Goal: Task Accomplishment & Management: Manage account settings

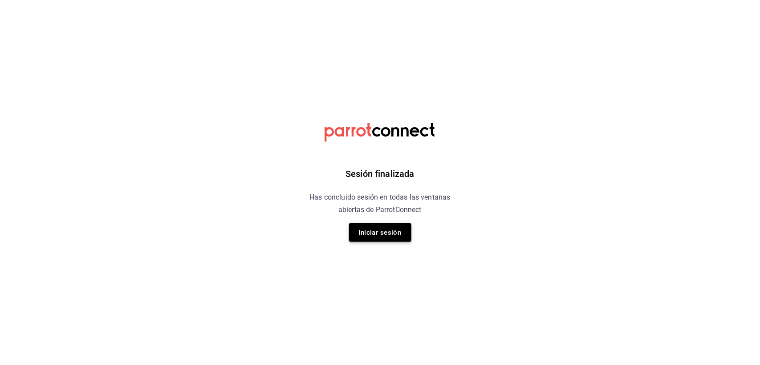
click at [405, 234] on button "Iniciar sesión" at bounding box center [380, 232] width 62 height 19
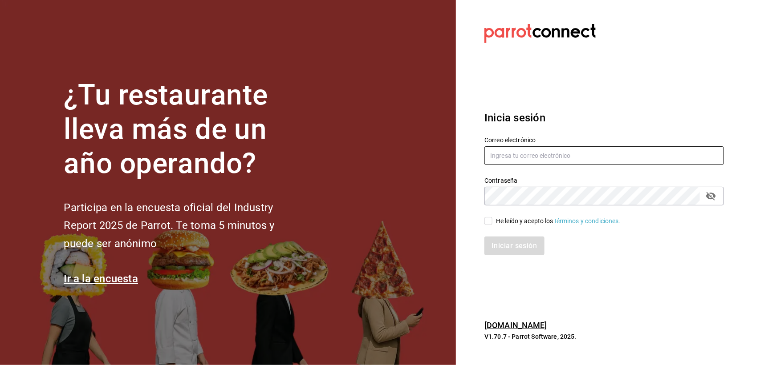
click at [528, 156] on input "text" at bounding box center [603, 155] width 239 height 19
type input "[PERSON_NAME][EMAIL_ADDRESS][DOMAIN_NAME]"
click at [708, 192] on icon "passwordField" at bounding box center [710, 196] width 11 height 11
click at [491, 221] on input "He leído y acepto los Términos y condiciones." at bounding box center [488, 221] width 8 height 8
checkbox input "true"
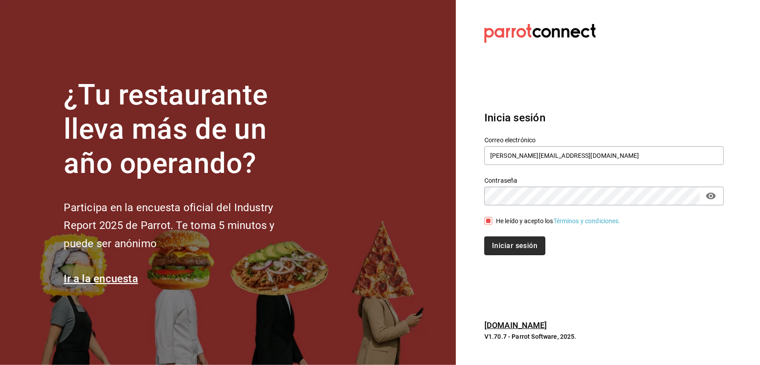
click at [503, 243] on button "Iniciar sesión" at bounding box center [514, 246] width 61 height 19
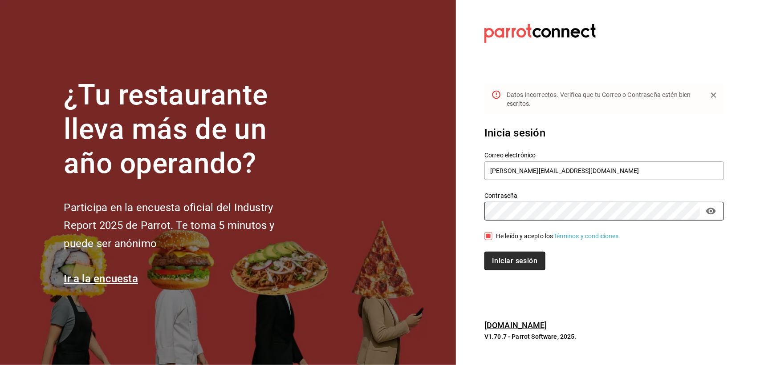
click at [526, 259] on button "Iniciar sesión" at bounding box center [514, 261] width 61 height 19
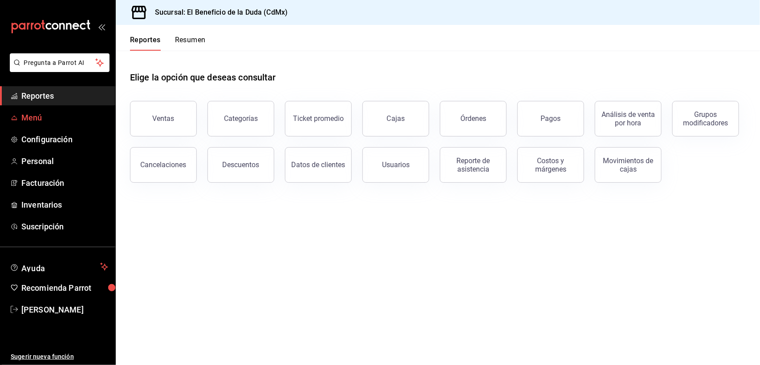
click at [52, 118] on span "Menú" at bounding box center [64, 118] width 87 height 12
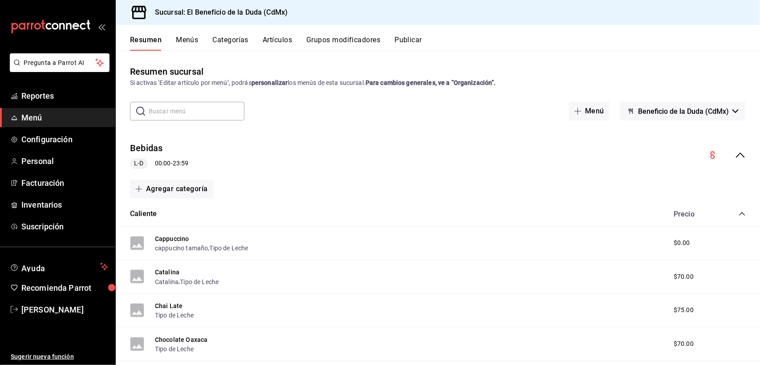
click at [279, 36] on button "Artículos" at bounding box center [277, 43] width 29 height 15
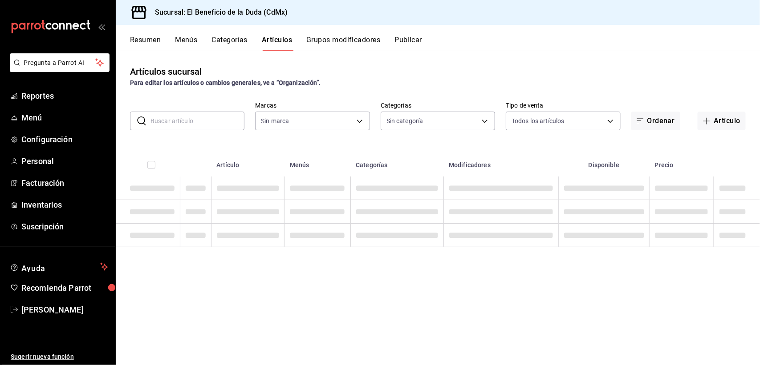
type input "bc4ceb8a-cc6d-4241-a28d-2dd23a7e2342"
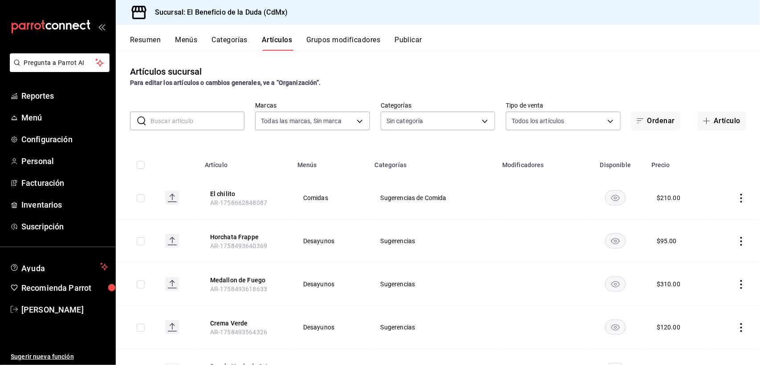
type input "fe192d09-a784-4d17-bfec-bbf865234069,f6e5386d-2b2d-4d2f-87a6-bde2b2d45bbd,33156…"
click at [711, 120] on button "Artículo" at bounding box center [721, 121] width 48 height 19
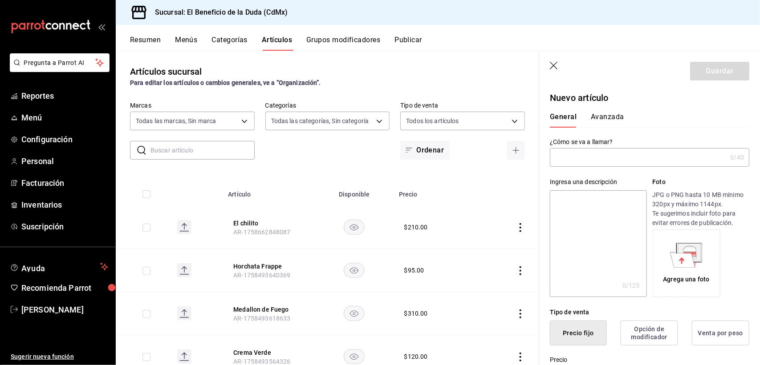
click at [595, 161] on input "text" at bounding box center [638, 158] width 177 height 18
drag, startPoint x: 239, startPoint y: 154, endPoint x: 261, endPoint y: 150, distance: 22.2
click at [239, 154] on input "text" at bounding box center [202, 151] width 104 height 18
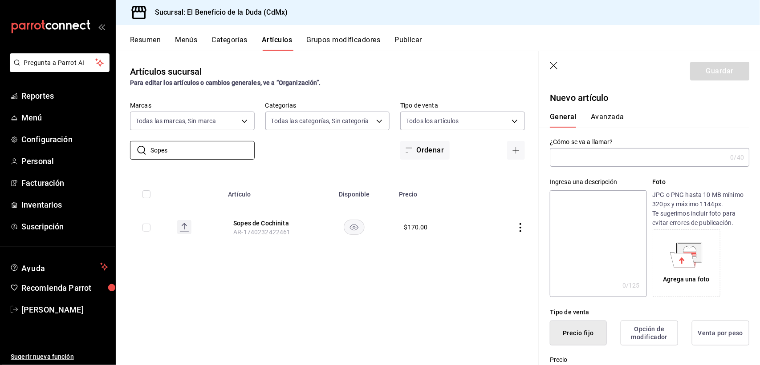
type input "Sopes"
click at [357, 229] on rect "availability-product" at bounding box center [354, 227] width 20 height 15
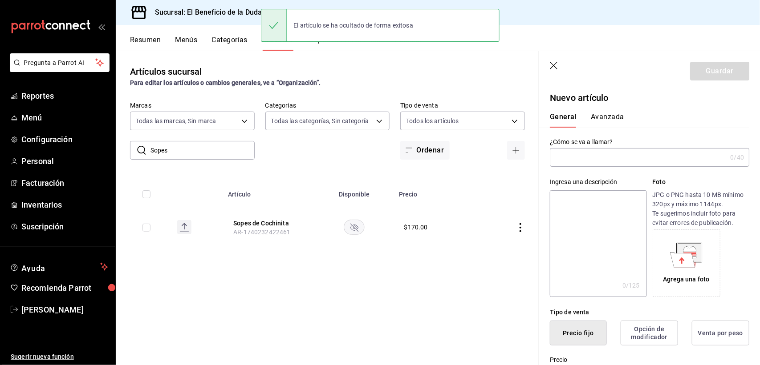
click at [356, 229] on icon "availability-product" at bounding box center [354, 228] width 8 height 8
click at [552, 65] on icon "button" at bounding box center [554, 66] width 9 height 9
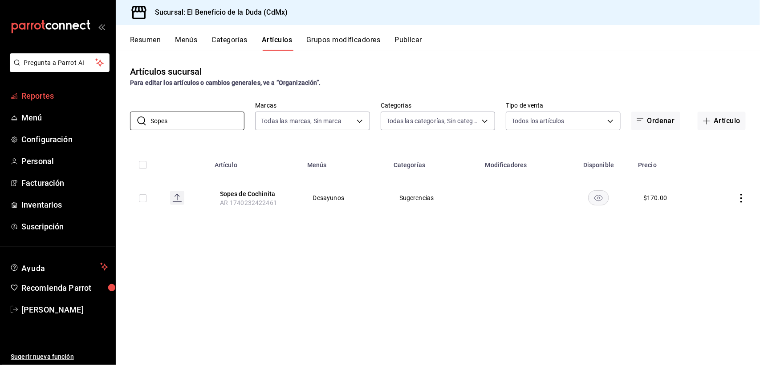
drag, startPoint x: 230, startPoint y: 116, endPoint x: 87, endPoint y: 94, distance: 144.6
click at [87, 94] on div "Pregunta a Parrot AI Reportes Menú Configuración Personal Facturación Inventari…" at bounding box center [380, 182] width 760 height 365
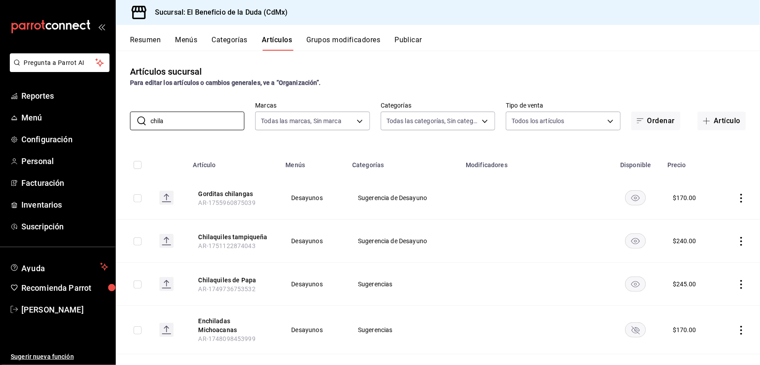
click at [294, 229] on td "Desayunos" at bounding box center [313, 241] width 67 height 43
drag, startPoint x: 174, startPoint y: 124, endPoint x: 136, endPoint y: 105, distance: 42.2
click at [124, 109] on div "​ chila ​ Marcas Todas las marcas, Sin marca bc4ceb8a-cc6d-4241-a28d-2dd23a7e23…" at bounding box center [438, 116] width 644 height 28
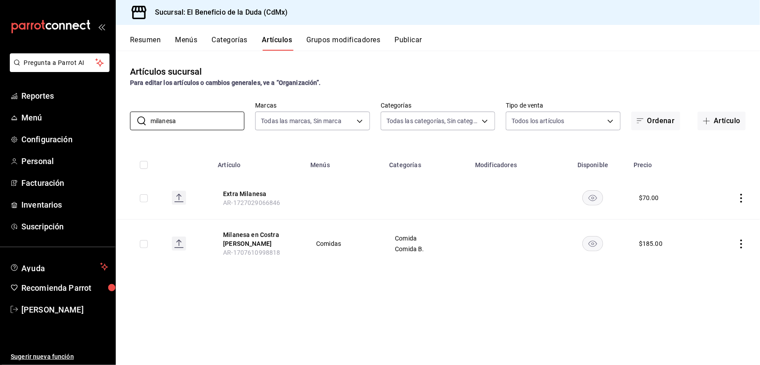
type input "milanesa"
click at [739, 196] on icon "actions" at bounding box center [740, 198] width 9 height 9
click at [704, 255] on span "Eliminar" at bounding box center [714, 255] width 23 height 7
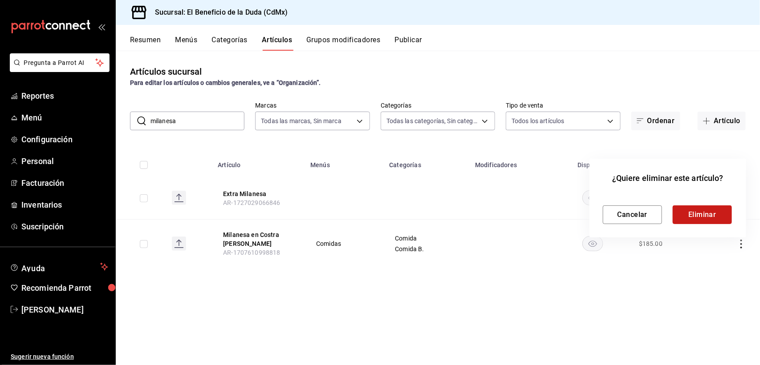
click at [697, 218] on button "Eliminar" at bounding box center [701, 215] width 59 height 19
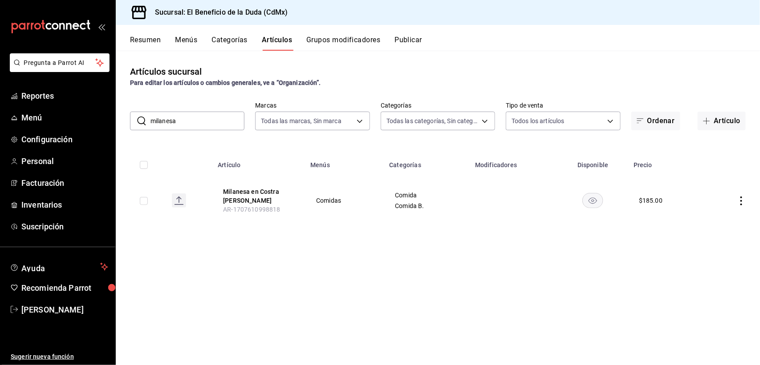
click at [740, 199] on icon "actions" at bounding box center [740, 201] width 9 height 9
drag, startPoint x: 156, startPoint y: 138, endPoint x: 175, endPoint y: 134, distance: 19.5
click at [157, 138] on div at bounding box center [380, 182] width 760 height 365
drag, startPoint x: 186, startPoint y: 119, endPoint x: 57, endPoint y: 112, distance: 129.7
click at [57, 112] on div "Pregunta a Parrot AI Reportes Menú Configuración Personal Facturación Inventari…" at bounding box center [380, 182] width 760 height 365
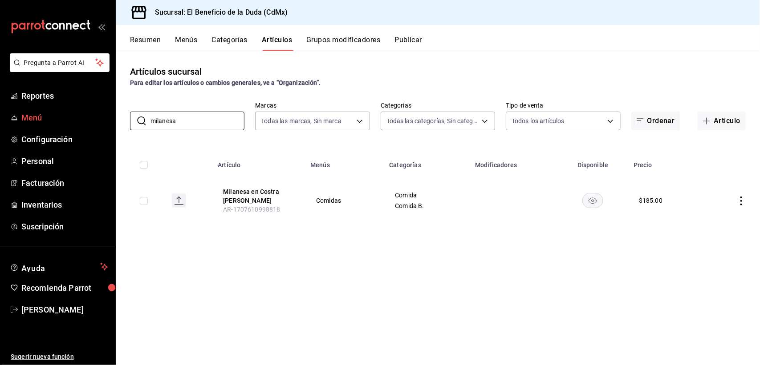
click at [57, 112] on span "Menú" at bounding box center [64, 118] width 87 height 12
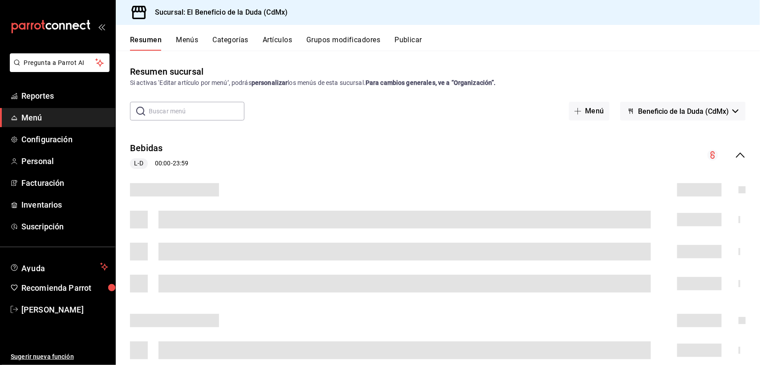
click at [267, 120] on div "​ ​ Menú Beneficio de la Duda (CdMx)" at bounding box center [438, 111] width 644 height 19
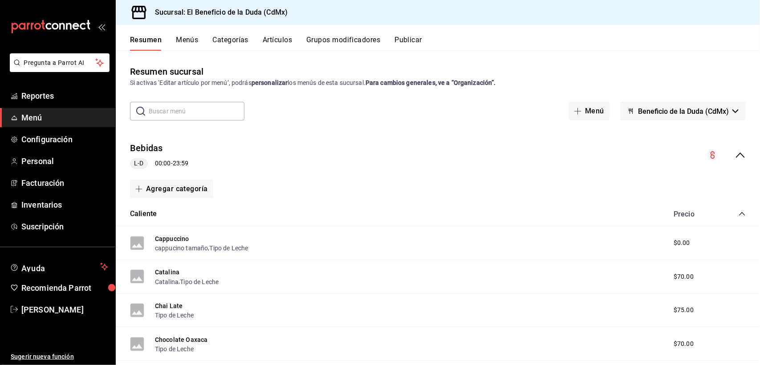
click at [215, 109] on input "text" at bounding box center [197, 111] width 96 height 18
click at [314, 105] on div "​ ​ Menú Beneficio de la Duda (CdMx)" at bounding box center [438, 111] width 644 height 19
click at [315, 103] on div "​ ​ Menú Beneficio de la Duda (CdMx)" at bounding box center [438, 111] width 644 height 19
click at [218, 112] on input "text" at bounding box center [197, 111] width 96 height 18
click at [283, 101] on div "Resumen sucursal Si activas ‘Editar artículo por menú’, podrás personalizar los…" at bounding box center [438, 215] width 644 height 300
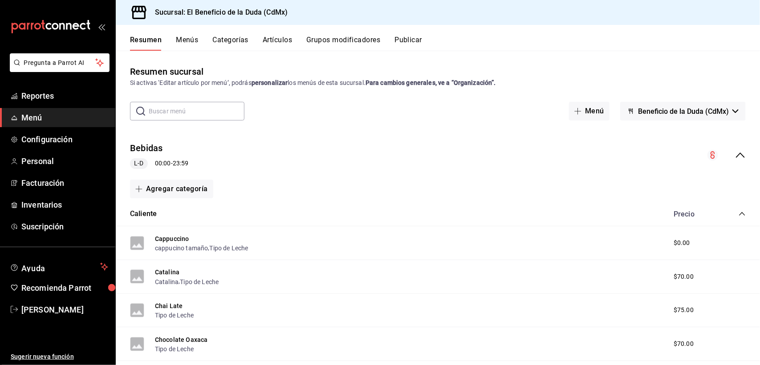
click at [276, 40] on button "Artículos" at bounding box center [277, 43] width 29 height 15
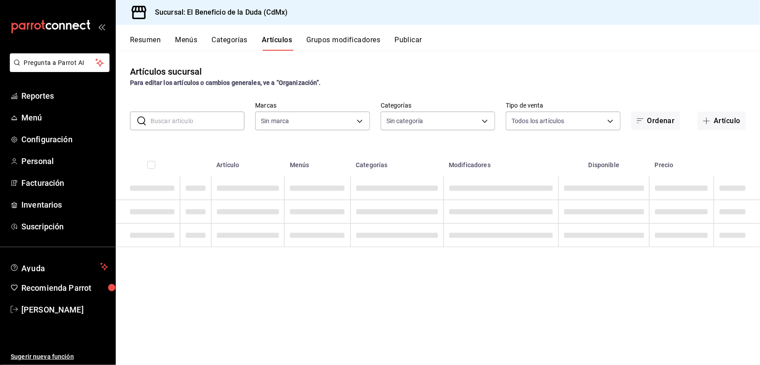
type input "bc4ceb8a-cc6d-4241-a28d-2dd23a7e2342"
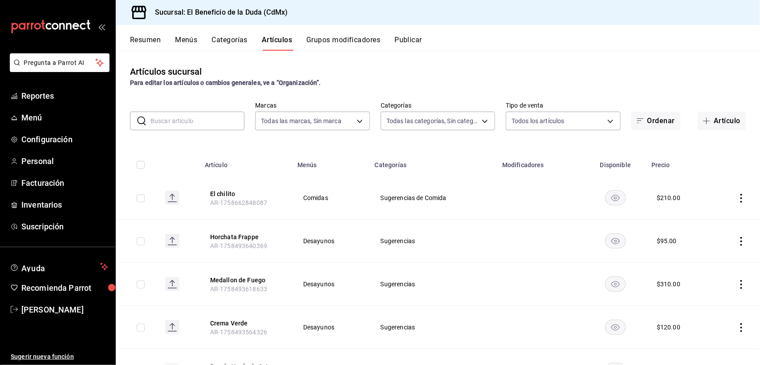
type input "fe192d09-a784-4d17-bfec-bbf865234069,f6e5386d-2b2d-4d2f-87a6-bde2b2d45bbd,33156…"
click at [214, 118] on input "text" at bounding box center [197, 121] width 94 height 18
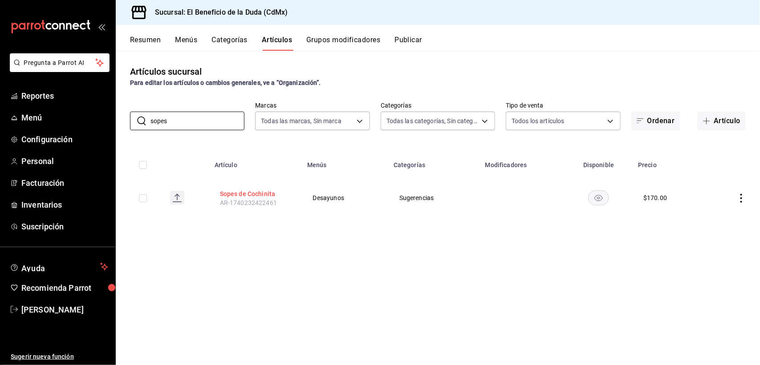
type input "sopes"
click at [248, 192] on button "Sopes de Cochinita" at bounding box center [255, 194] width 71 height 9
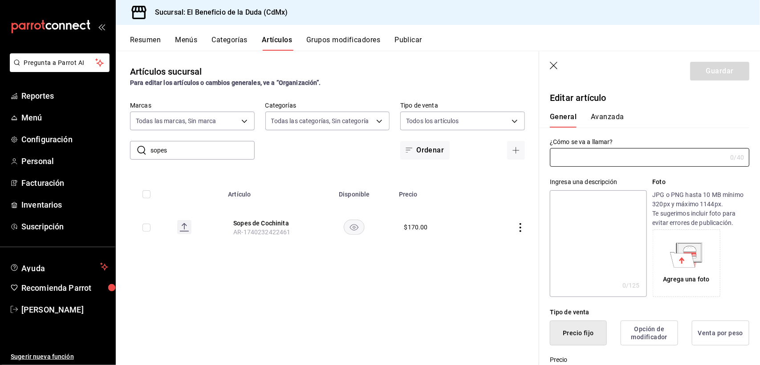
type input "Sopes de Cochinita"
type input "AR-1740232422461"
type input "$170.00"
drag, startPoint x: 622, startPoint y: 156, endPoint x: 575, endPoint y: 154, distance: 46.3
click at [575, 154] on input "Sopes de Cochinita" at bounding box center [636, 158] width 173 height 18
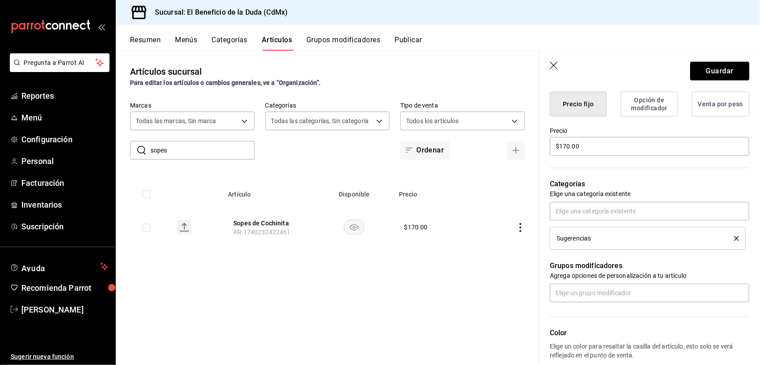
scroll to position [231, 0]
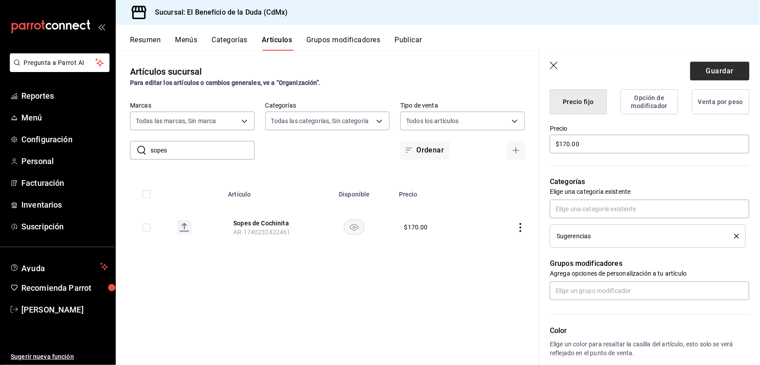
type input "Sopecitos meridenses"
click at [702, 69] on button "Guardar" at bounding box center [719, 71] width 59 height 19
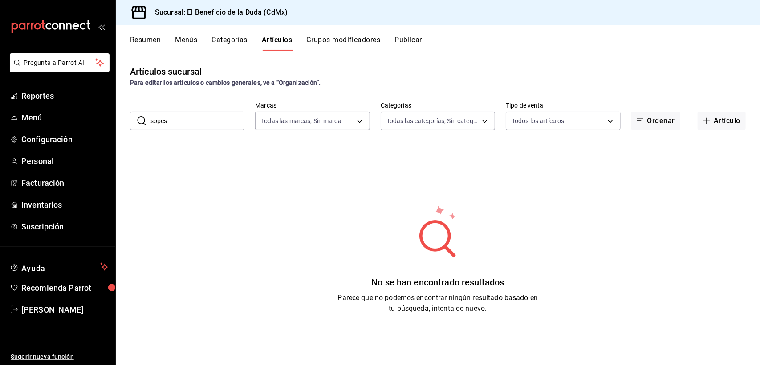
drag, startPoint x: 173, startPoint y: 120, endPoint x: 161, endPoint y: 123, distance: 12.4
click at [161, 123] on input "sopes" at bounding box center [197, 121] width 94 height 18
click at [166, 125] on input "sopes" at bounding box center [197, 121] width 94 height 18
type input "c"
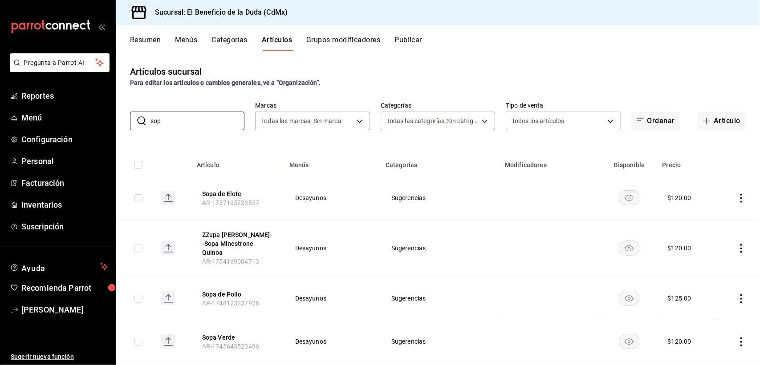
click at [270, 146] on div "Artículos sucursal Para editar los artículos o cambios generales, ve a “Organiz…" at bounding box center [438, 208] width 644 height 314
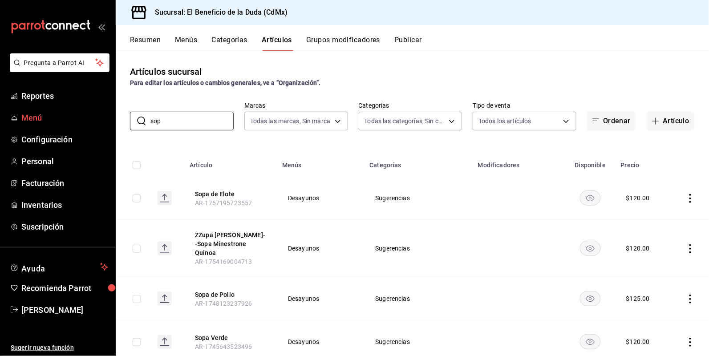
drag, startPoint x: 167, startPoint y: 121, endPoint x: 84, endPoint y: 119, distance: 83.2
click at [84, 119] on div "Pregunta a Parrot AI Reportes Menú Configuración Personal Facturación Inventari…" at bounding box center [354, 178] width 709 height 356
type input "CHI"
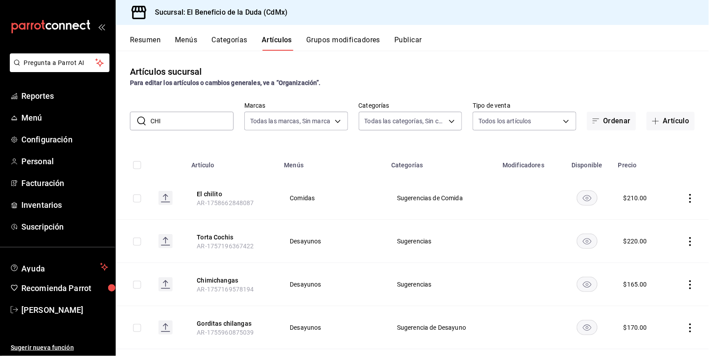
drag, startPoint x: 172, startPoint y: 121, endPoint x: 140, endPoint y: 123, distance: 31.7
click at [142, 123] on div "​ CHI ​" at bounding box center [182, 121] width 104 height 19
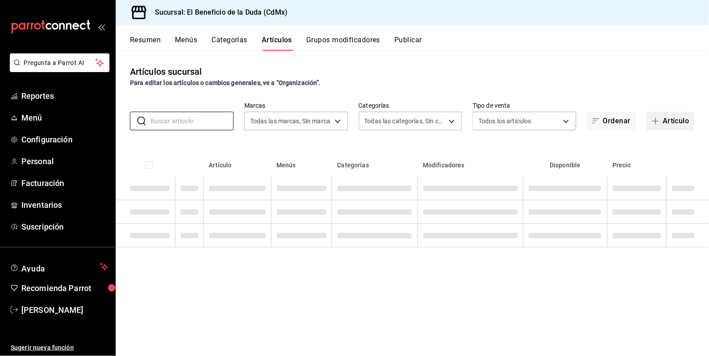
click at [672, 115] on button "Artículo" at bounding box center [671, 121] width 48 height 19
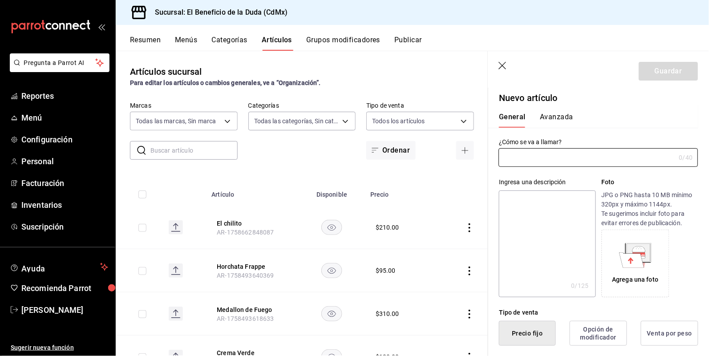
click at [568, 162] on input "text" at bounding box center [587, 158] width 177 height 18
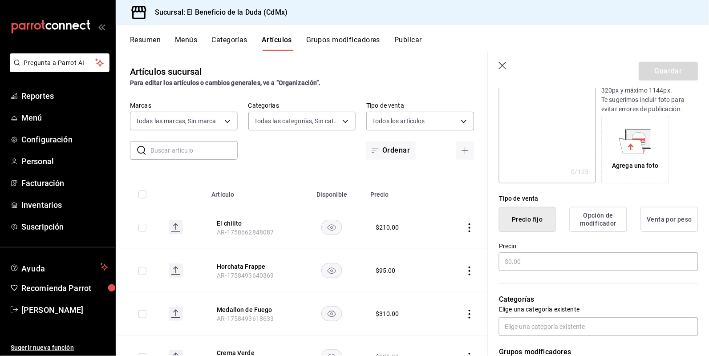
scroll to position [116, 0]
type input "Chilaquiles pork"
click at [626, 262] on input "text" at bounding box center [598, 260] width 199 height 19
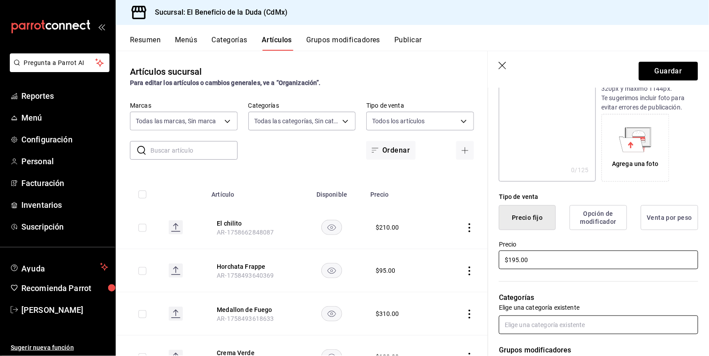
type input "$195.00"
click at [597, 327] on input "text" at bounding box center [598, 324] width 199 height 19
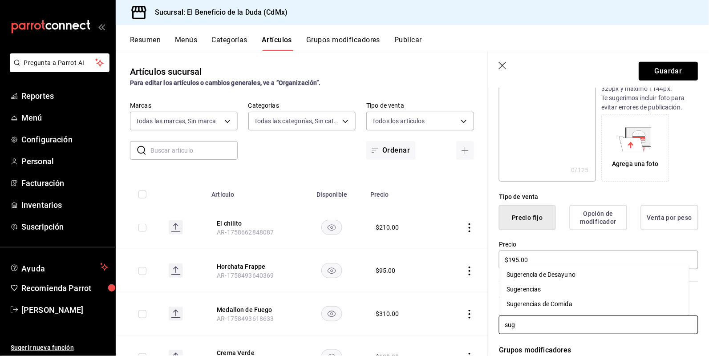
type input "suge"
click at [550, 271] on li "Sugerencia de Desayuno" at bounding box center [595, 275] width 190 height 15
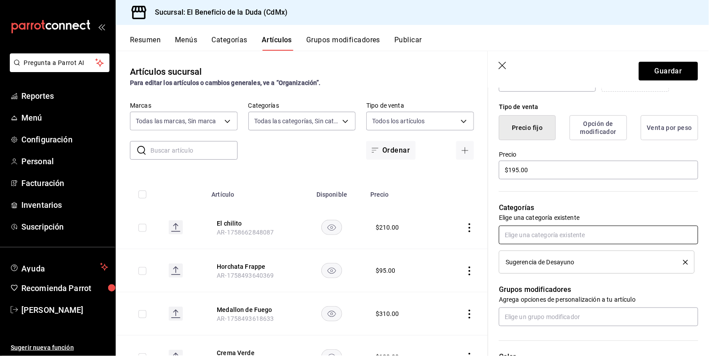
scroll to position [208, 0]
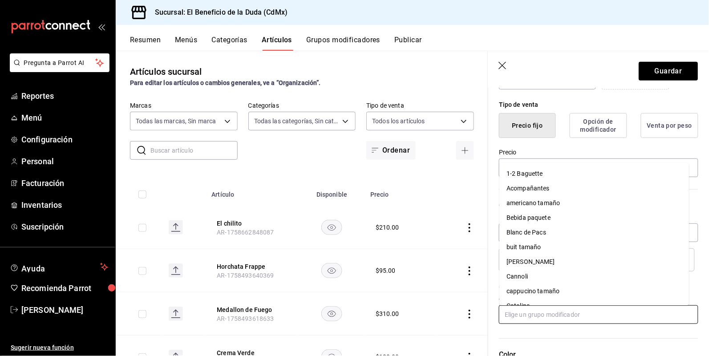
click at [522, 313] on input "text" at bounding box center [598, 314] width 199 height 19
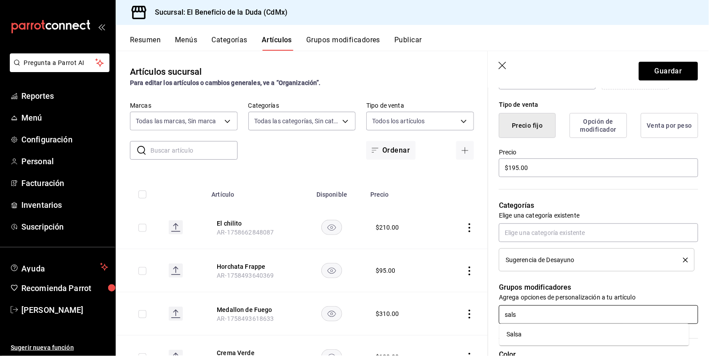
type input "salsa"
click at [586, 335] on li "Salsa" at bounding box center [595, 334] width 190 height 15
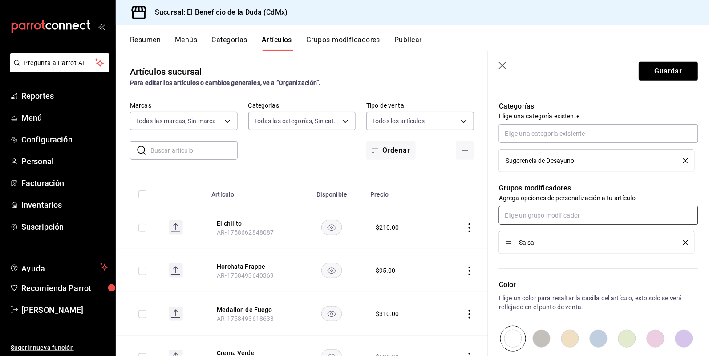
scroll to position [312, 0]
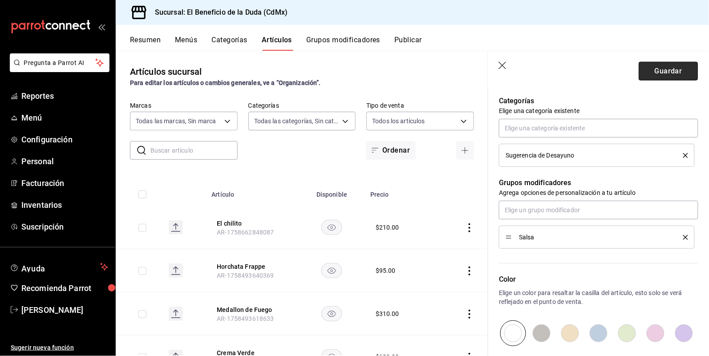
click at [662, 72] on button "Guardar" at bounding box center [668, 71] width 59 height 19
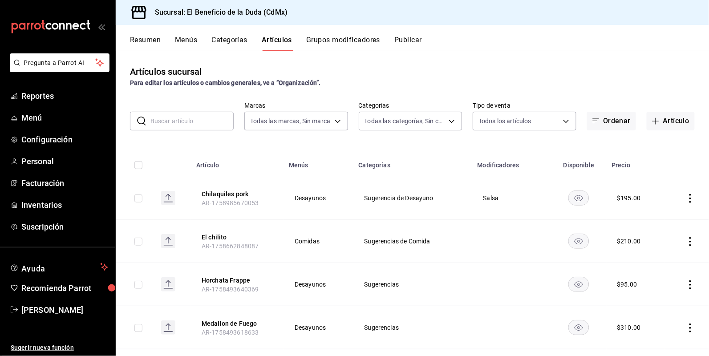
click at [201, 109] on div "​ ​ Marcas Todas las marcas, Sin marca bc4ceb8a-cc6d-4241-a28d-2dd23a7e2342 Cat…" at bounding box center [412, 116] width 593 height 28
click at [197, 124] on input "text" at bounding box center [191, 121] width 83 height 18
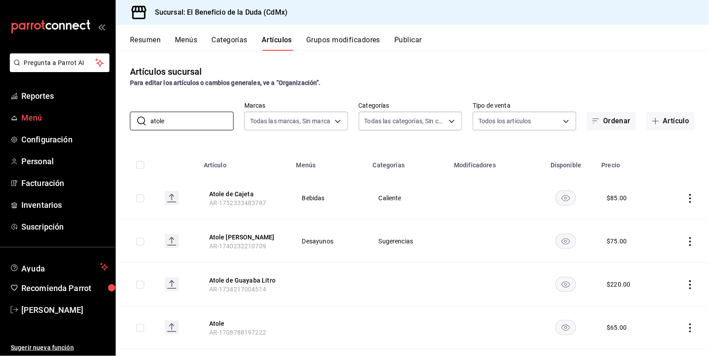
drag, startPoint x: 195, startPoint y: 119, endPoint x: 108, endPoint y: 118, distance: 87.2
click at [108, 118] on div "Pregunta a Parrot AI Reportes Menú Configuración Personal Facturación Inventari…" at bounding box center [354, 178] width 709 height 356
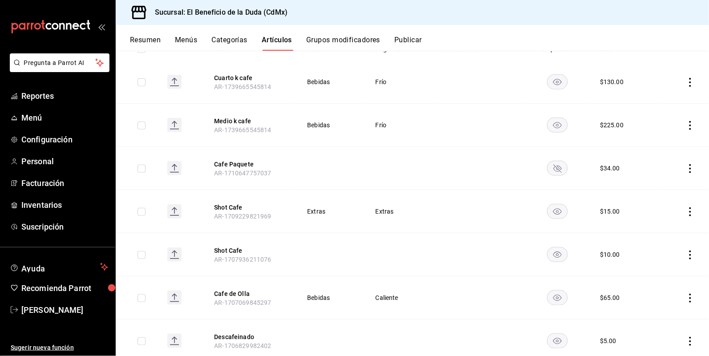
scroll to position [130, 0]
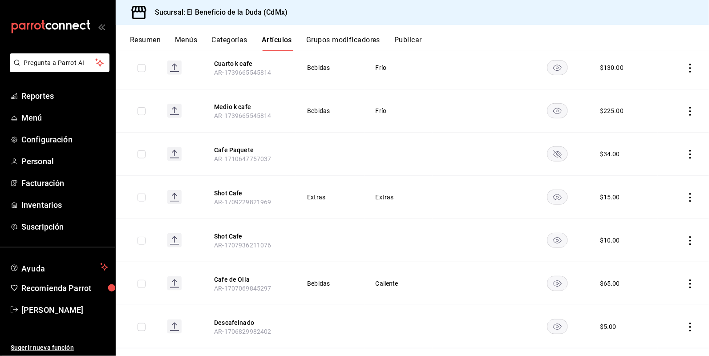
type input "cafe"
click at [689, 284] on icon "actions" at bounding box center [690, 283] width 2 height 9
click at [661, 297] on span "Editar" at bounding box center [654, 295] width 23 height 9
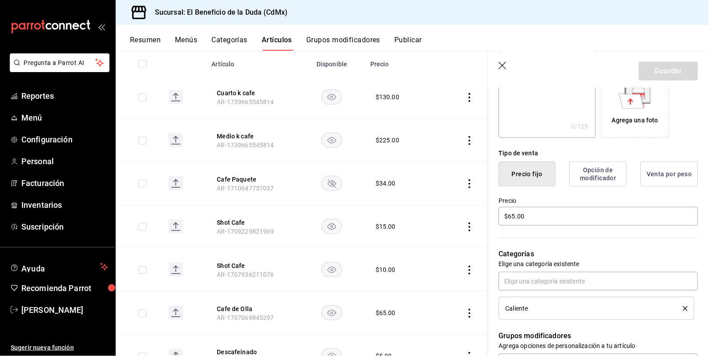
scroll to position [230, 0]
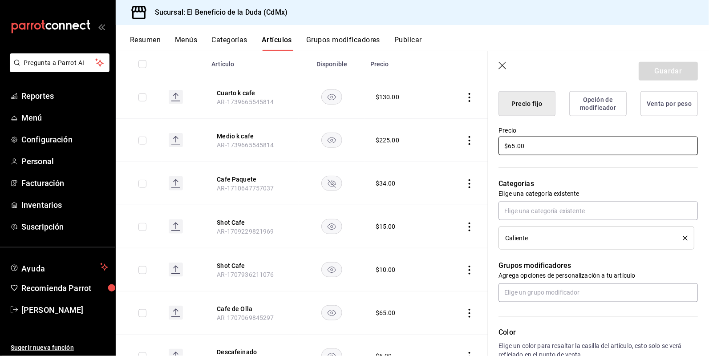
click at [508, 147] on input "$65.00" at bounding box center [598, 146] width 199 height 19
type input "$55.00"
click at [655, 69] on button "Guardar" at bounding box center [668, 71] width 59 height 19
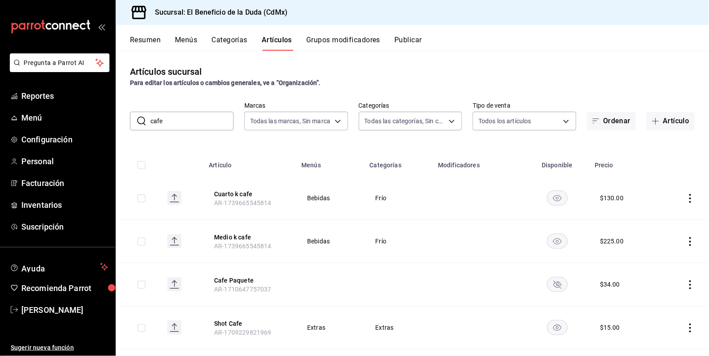
drag, startPoint x: 196, startPoint y: 118, endPoint x: 131, endPoint y: 121, distance: 64.6
click at [131, 121] on div "​ cafe ​" at bounding box center [182, 121] width 104 height 19
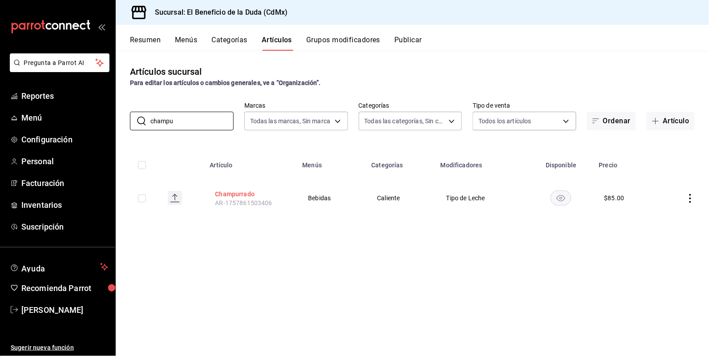
type input "champu"
click at [243, 192] on button "Champurrado" at bounding box center [250, 194] width 71 height 9
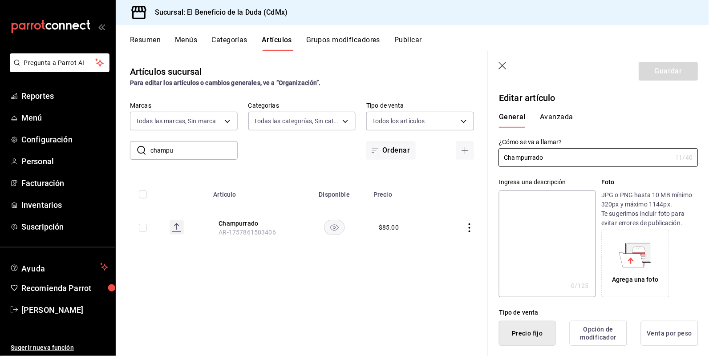
type input "$85.00"
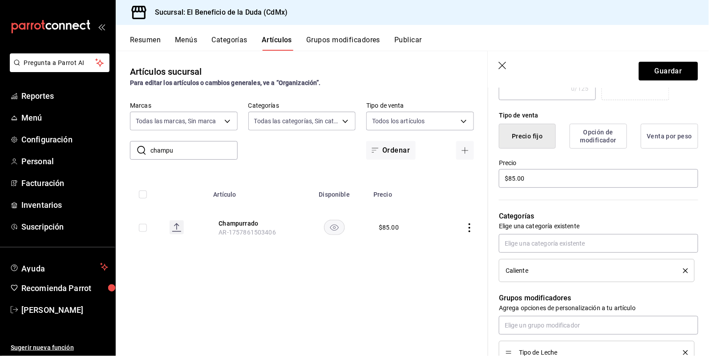
scroll to position [225, 0]
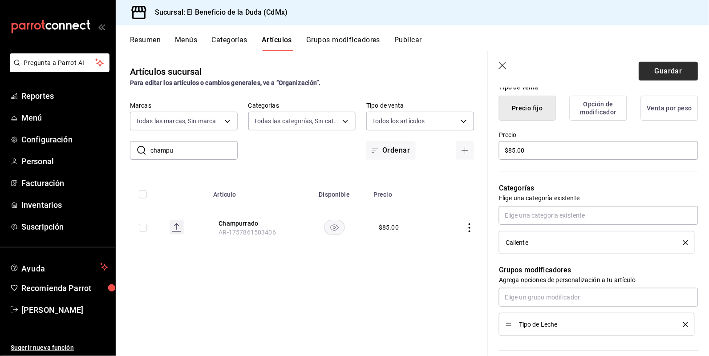
type input "Champurrado de [GEOGRAPHIC_DATA]"
click at [670, 74] on button "Guardar" at bounding box center [668, 71] width 59 height 19
